Goal: Check status: Check status

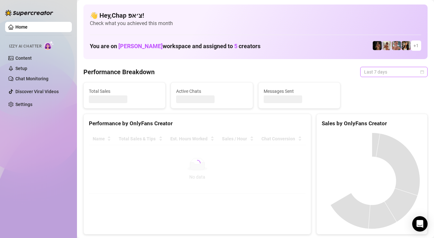
click at [410, 76] on span "Last 7 days" at bounding box center [394, 72] width 60 height 10
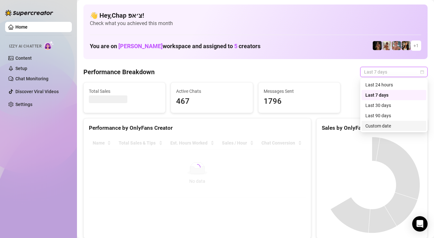
click at [382, 126] on div "Custom date" at bounding box center [394, 125] width 57 height 7
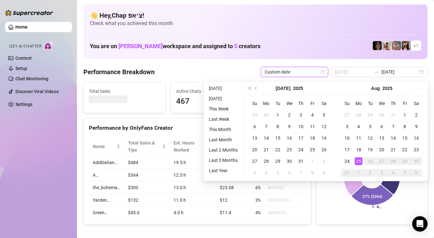
click at [358, 162] on div "25" at bounding box center [359, 161] width 8 height 8
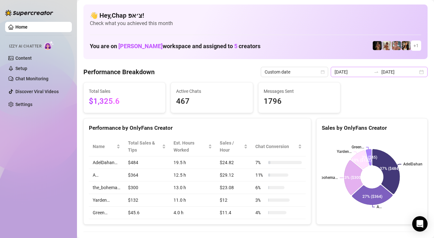
click at [401, 77] on div "[DATE] [DATE]" at bounding box center [379, 72] width 97 height 10
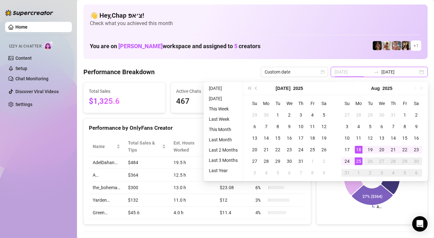
type input "[DATE]"
click at [359, 158] on div "25" at bounding box center [359, 161] width 8 height 8
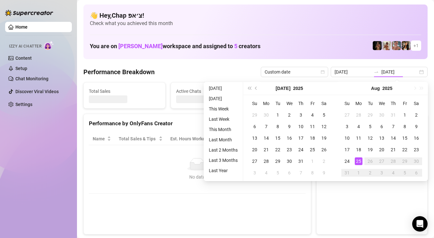
type input "[DATE]"
